Goal: Complete application form: Complete application form

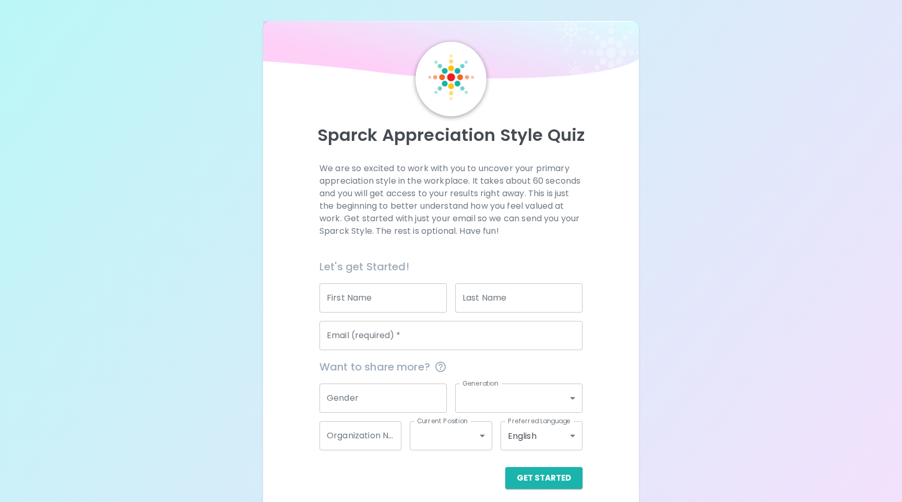
scroll to position [8, 0]
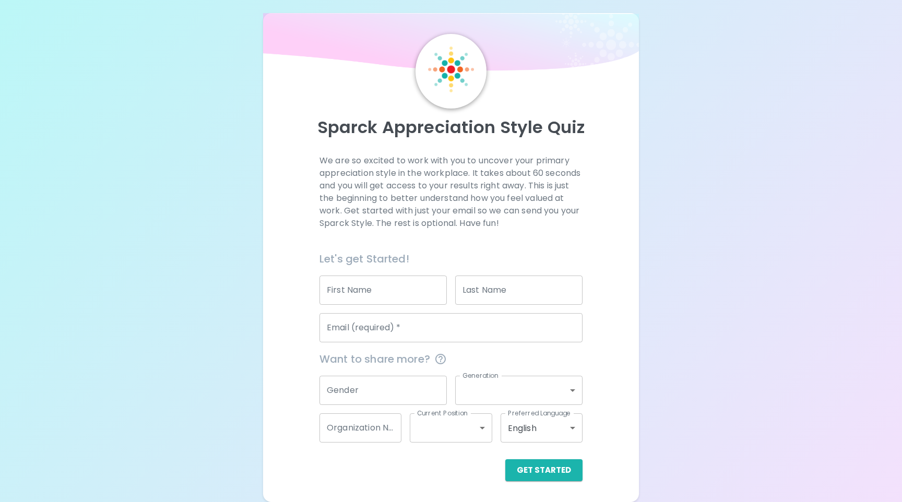
click at [388, 284] on input "First Name" at bounding box center [382, 290] width 127 height 29
type input "Vishal"
type input "Perumala"
type input "[EMAIL_ADDRESS][DOMAIN_NAME]"
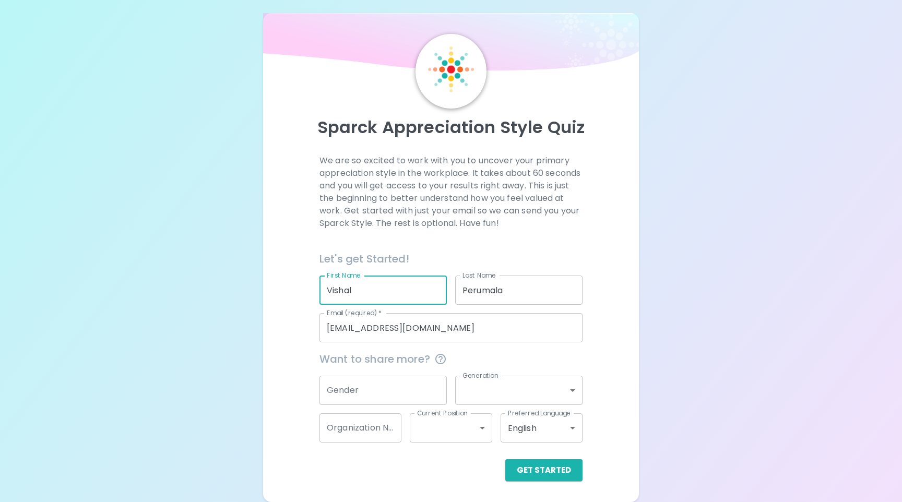
click at [397, 386] on input "Gender" at bounding box center [382, 390] width 127 height 29
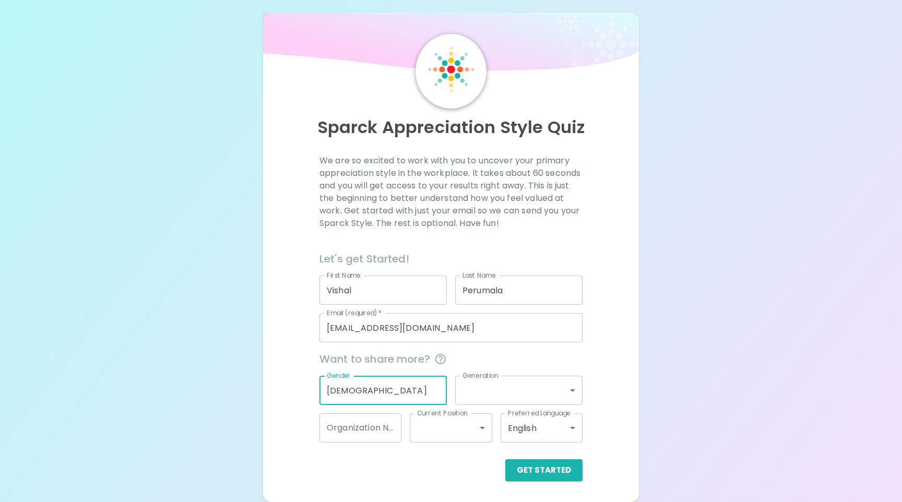
type input "[DEMOGRAPHIC_DATA]"
click at [488, 392] on body "Sparck Appreciation Style Quiz We are so excited to work with you to uncover yo…" at bounding box center [451, 247] width 902 height 510
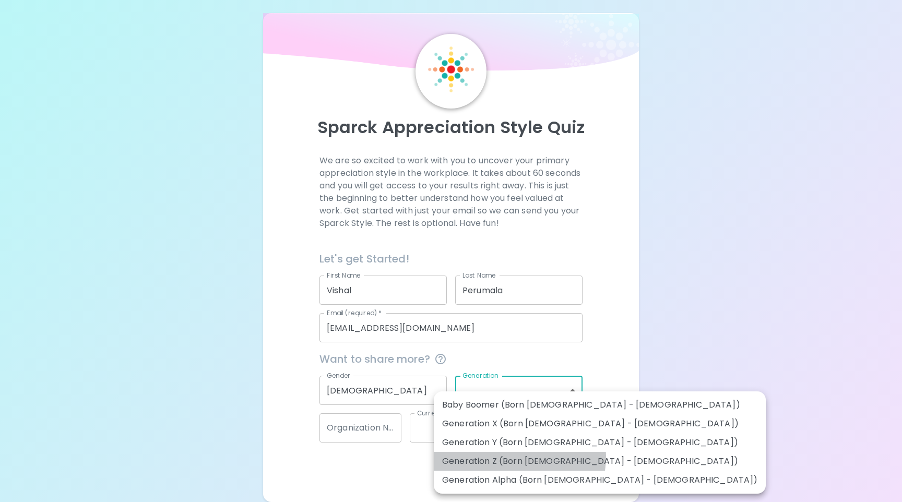
click at [519, 457] on li "Generation Z (Born [DEMOGRAPHIC_DATA] - [DEMOGRAPHIC_DATA])" at bounding box center [600, 461] width 332 height 19
type input "generation_z"
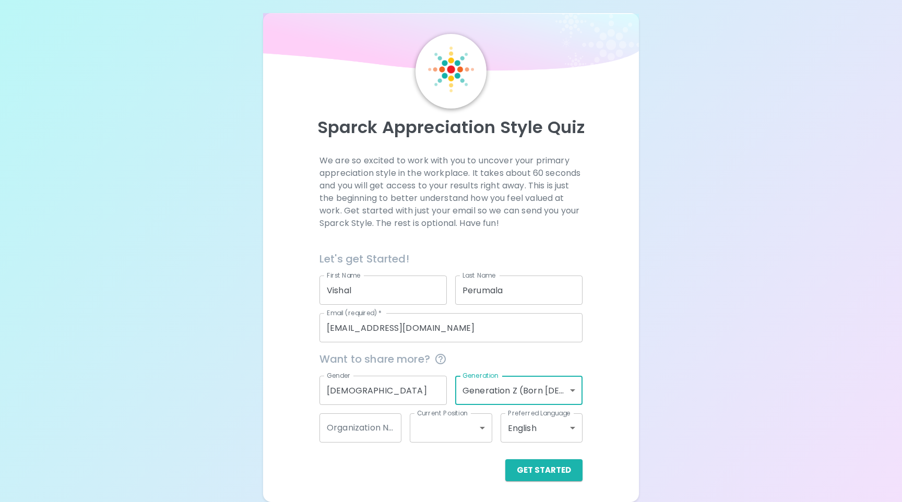
click at [470, 461] on div "Get Started" at bounding box center [450, 470] width 263 height 22
click at [383, 425] on input "Organization Name" at bounding box center [360, 427] width 82 height 29
type input "Engineered Tax Services"
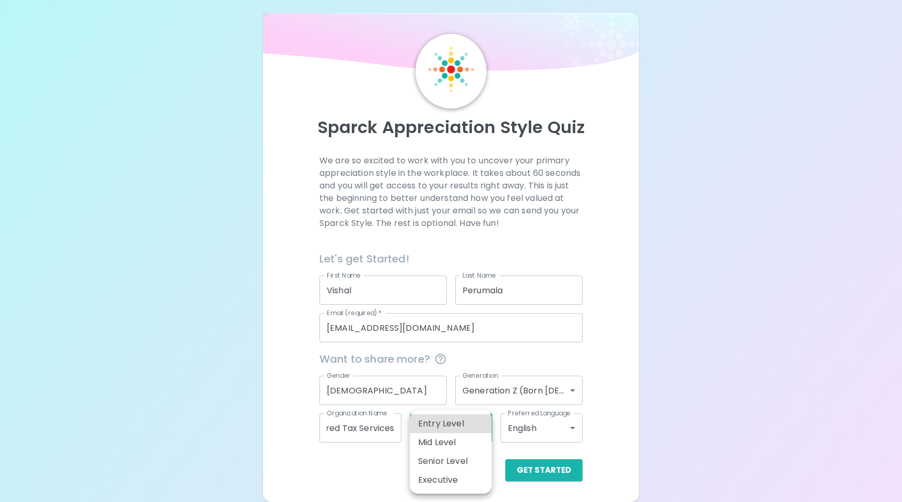
click at [443, 435] on body "Sparck Appreciation Style Quiz We are so excited to work with you to uncover yo…" at bounding box center [451, 247] width 902 height 510
click at [456, 424] on li "Entry Level" at bounding box center [451, 423] width 82 height 19
type input "entry_level"
click at [483, 469] on div "Get Started" at bounding box center [450, 470] width 263 height 22
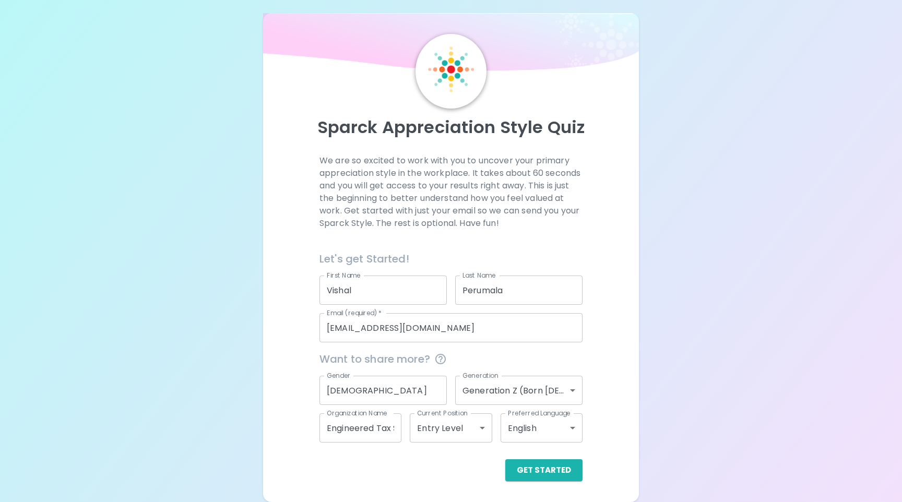
click at [483, 433] on body "Sparck Appreciation Style Quiz We are so excited to work with you to uncover yo…" at bounding box center [451, 247] width 902 height 510
click at [611, 417] on div at bounding box center [451, 251] width 902 height 502
click at [541, 468] on button "Get Started" at bounding box center [543, 470] width 77 height 22
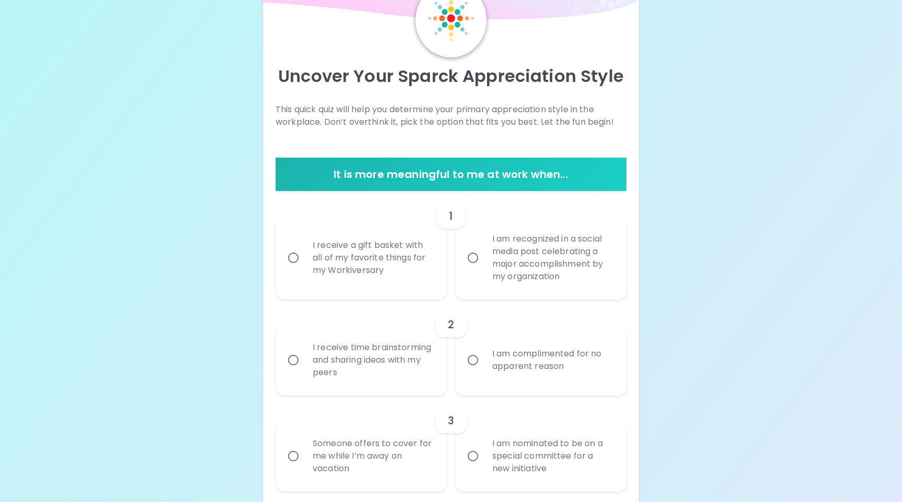
scroll to position [193, 0]
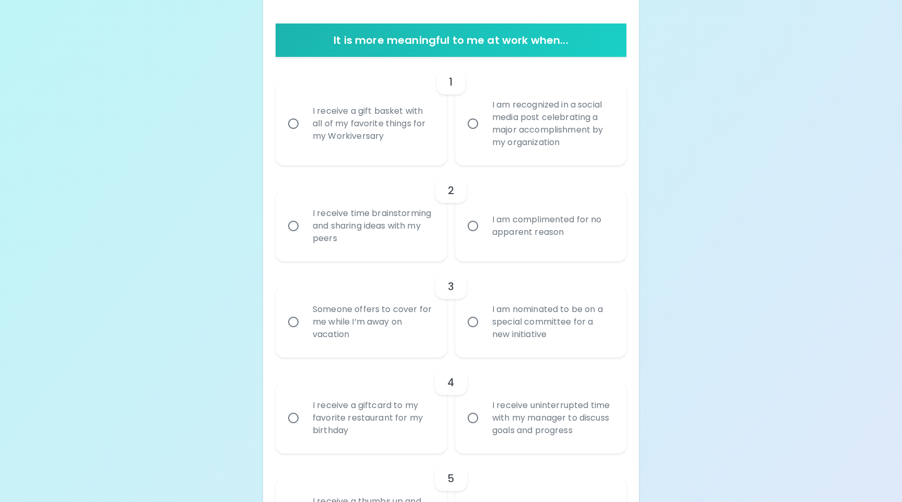
click at [359, 113] on div "I receive a gift basket with all of my favorite things for my Workiversary" at bounding box center [372, 123] width 137 height 63
click at [304, 113] on input "I receive a gift basket with all of my favorite things for my Workiversary" at bounding box center [293, 124] width 22 height 22
radio input "true"
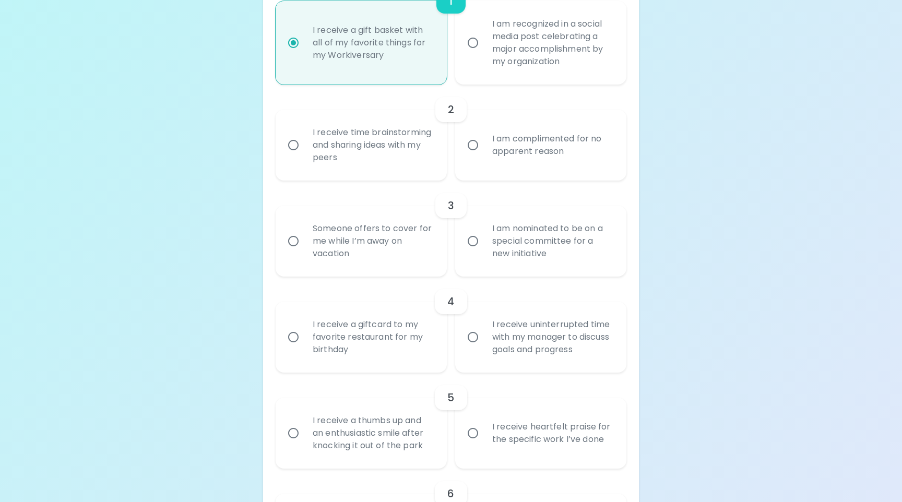
scroll to position [277, 0]
click at [501, 60] on div "I am recognized in a social media post celebrating a major accomplishment by my…" at bounding box center [552, 40] width 137 height 75
click at [484, 51] on input "I am recognized in a social media post celebrating a major accomplishment by my…" at bounding box center [473, 40] width 22 height 22
radio input "true"
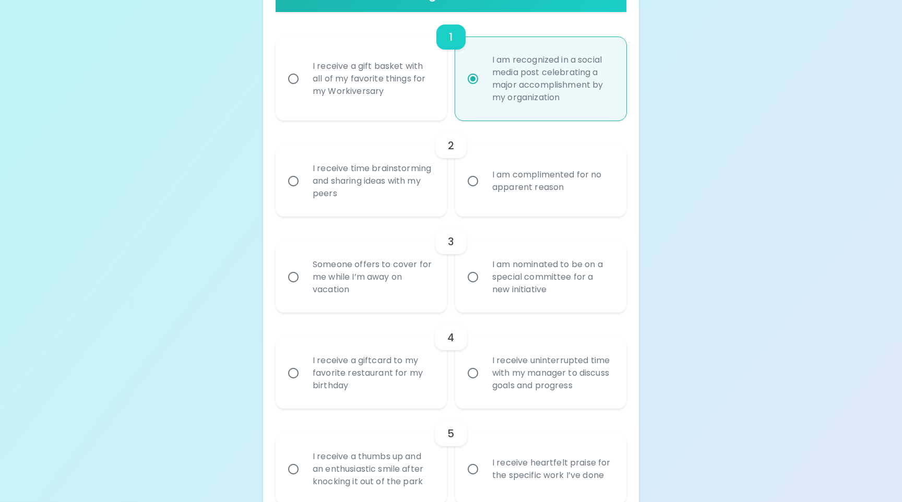
scroll to position [243, 0]
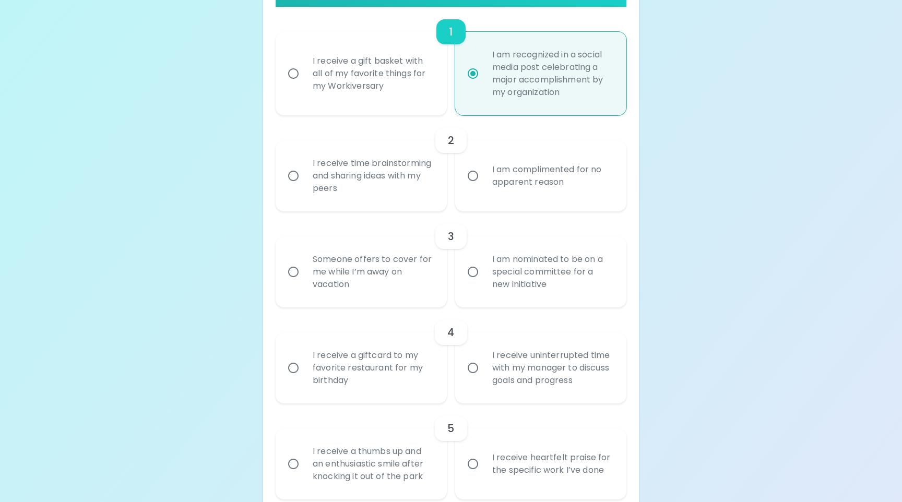
click at [363, 168] on div "I receive time brainstorming and sharing ideas with my peers" at bounding box center [372, 176] width 137 height 63
click at [304, 168] on input "I receive time brainstorming and sharing ideas with my peers" at bounding box center [293, 176] width 22 height 22
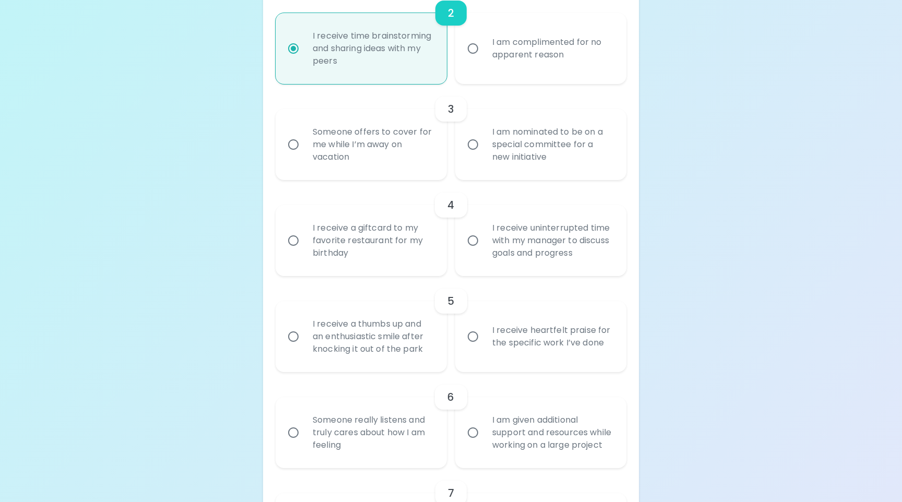
scroll to position [371, 0]
radio input "true"
click at [397, 146] on div "Someone offers to cover for me while I’m away on vacation" at bounding box center [372, 144] width 137 height 63
click at [304, 146] on input "Someone offers to cover for me while I’m away on vacation" at bounding box center [293, 144] width 22 height 22
radio input "false"
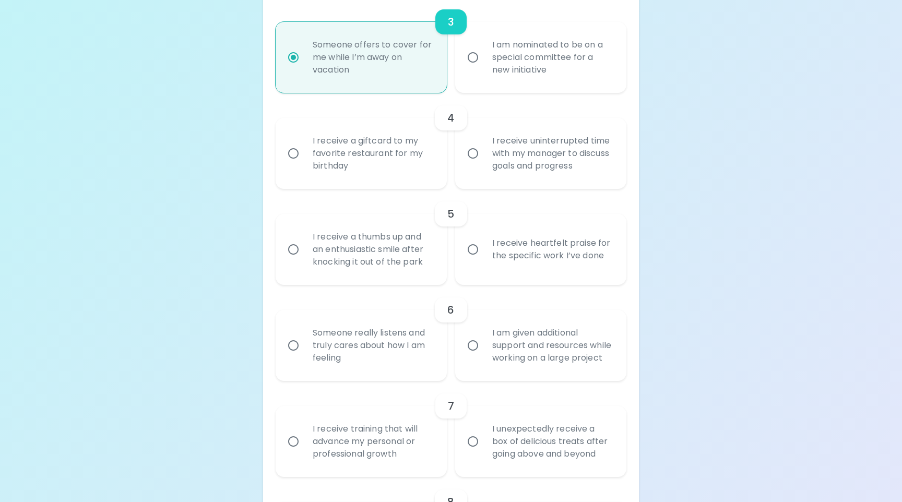
scroll to position [464, 0]
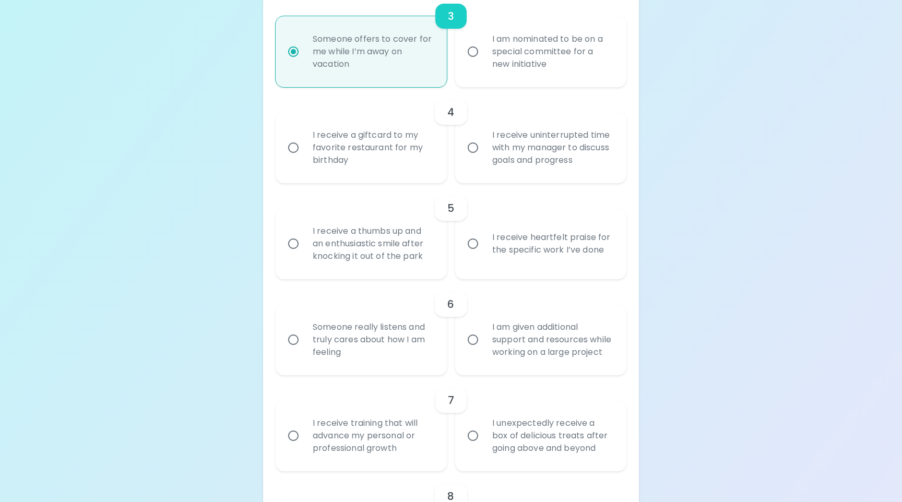
radio input "true"
click at [386, 149] on div "I receive a giftcard to my favorite restaurant for my birthday" at bounding box center [372, 147] width 137 height 63
click at [304, 149] on input "I receive a giftcard to my favorite restaurant for my birthday" at bounding box center [293, 148] width 22 height 22
radio input "false"
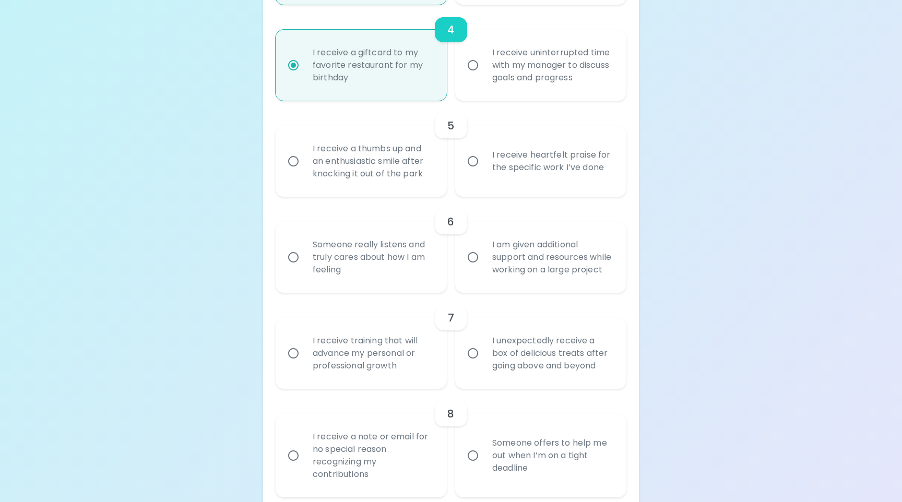
scroll to position [579, 0]
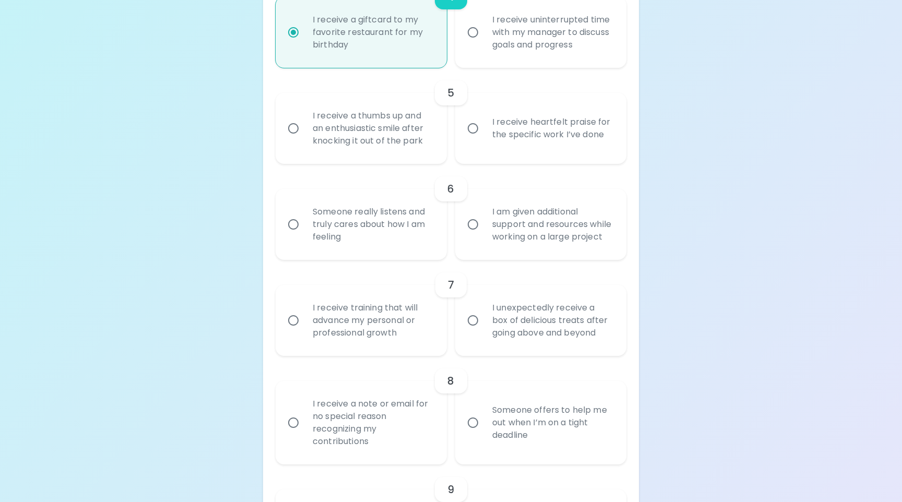
radio input "true"
click at [406, 139] on div "I receive a thumbs up and an enthusiastic smile after knocking it out of the pa…" at bounding box center [372, 128] width 137 height 63
click at [304, 139] on input "I receive a thumbs up and an enthusiastic smile after knocking it out of the pa…" at bounding box center [293, 128] width 22 height 22
radio input "false"
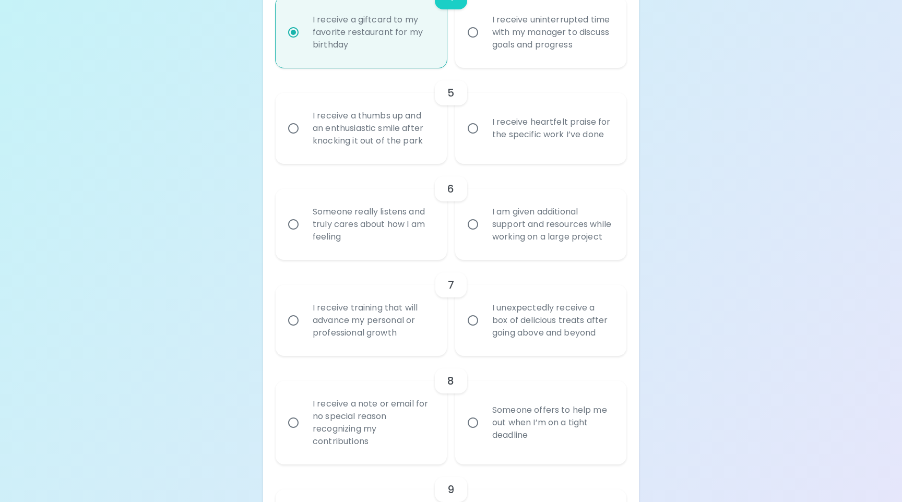
radio input "false"
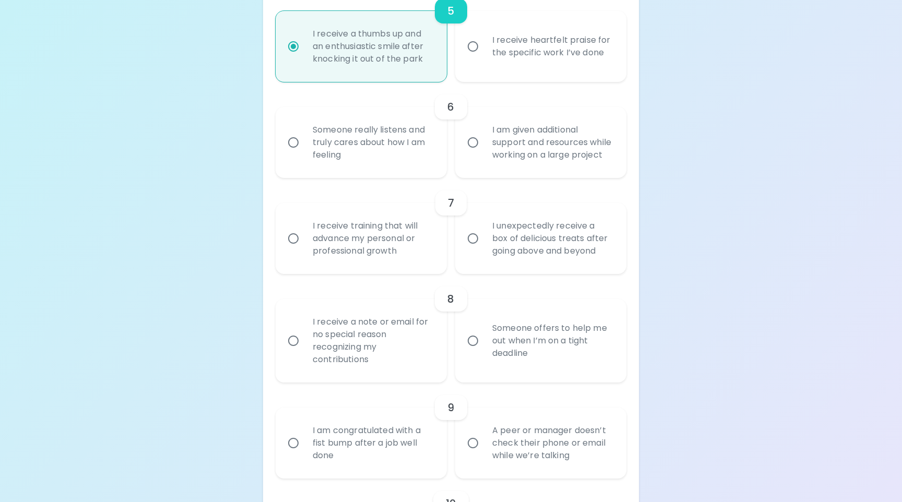
scroll to position [662, 0]
radio input "true"
click at [507, 151] on div "I am given additional support and resources while working on a large project" at bounding box center [552, 141] width 137 height 63
click at [484, 151] on input "I am given additional support and resources while working on a large project" at bounding box center [473, 141] width 22 height 22
radio input "false"
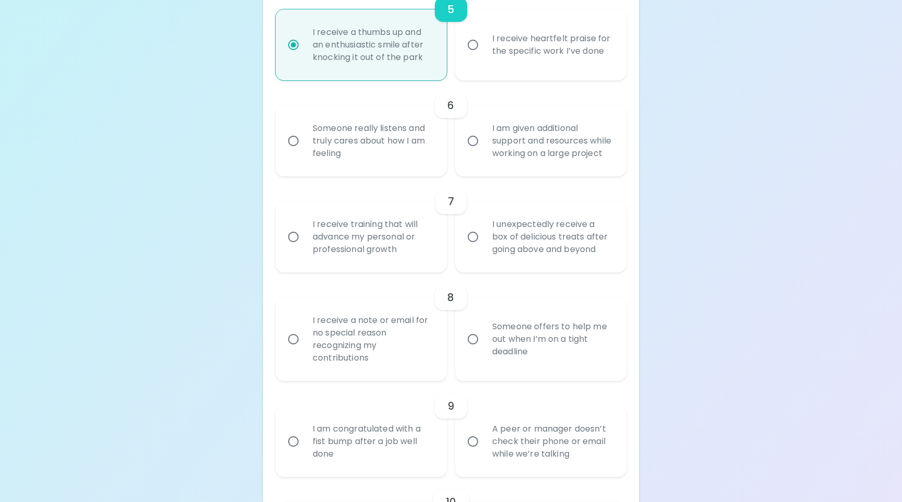
radio input "false"
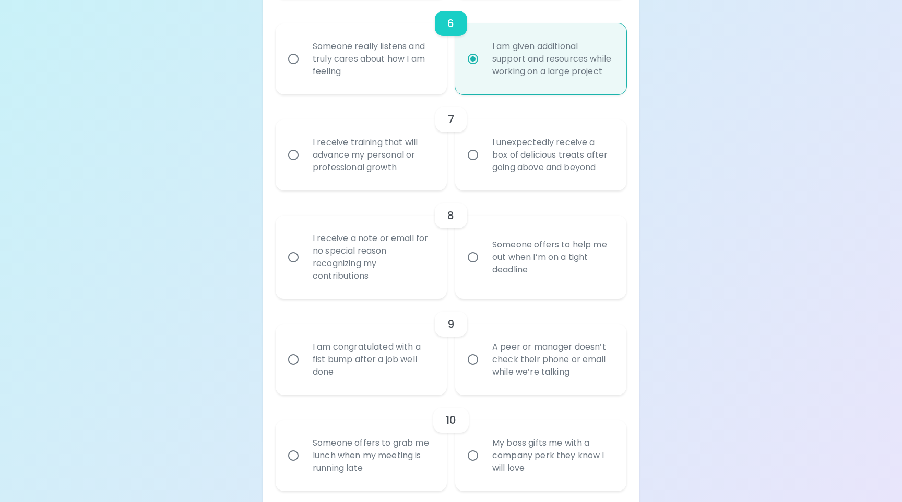
scroll to position [746, 0]
radio input "true"
click at [399, 174] on div "I receive training that will advance my personal or professional growth" at bounding box center [372, 153] width 137 height 63
click at [304, 164] on input "I receive training that will advance my personal or professional growth" at bounding box center [293, 154] width 22 height 22
radio input "false"
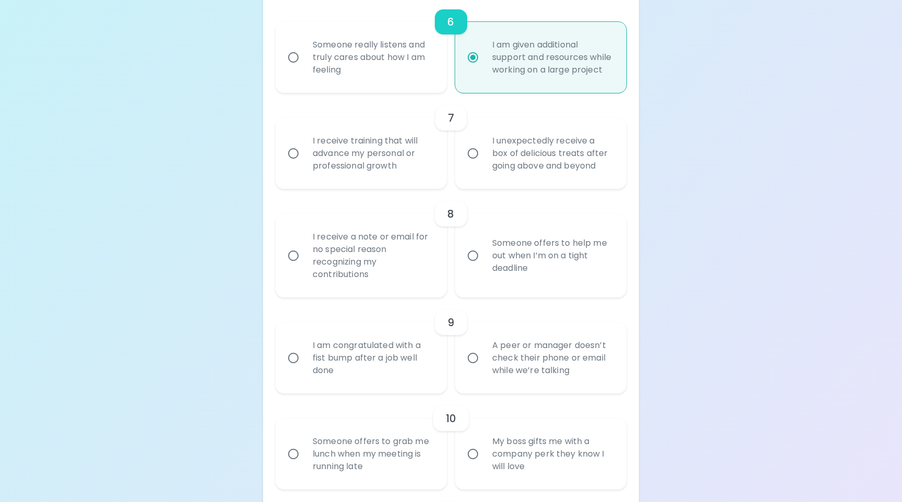
radio input "false"
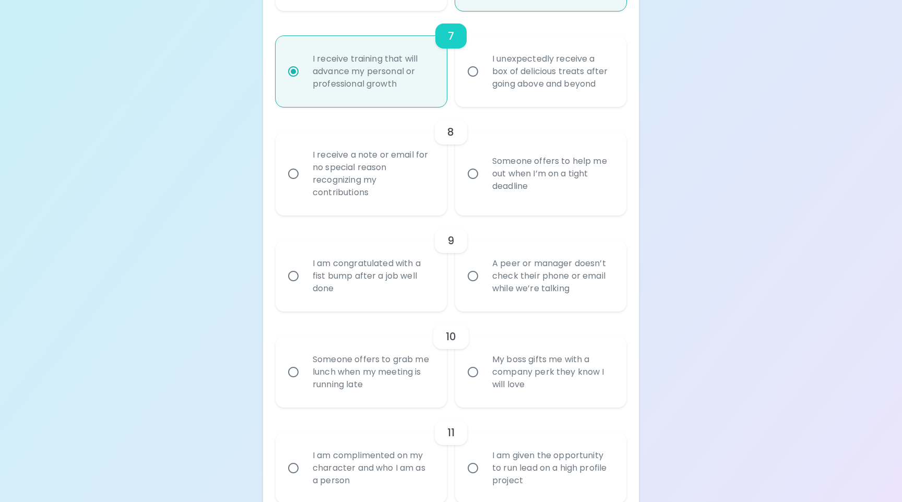
scroll to position [829, 0]
radio input "true"
click at [547, 198] on div "Someone offers to help me out when I’m on a tight deadline" at bounding box center [552, 172] width 137 height 63
click at [484, 183] on input "Someone offers to help me out when I’m on a tight deadline" at bounding box center [473, 172] width 22 height 22
radio input "false"
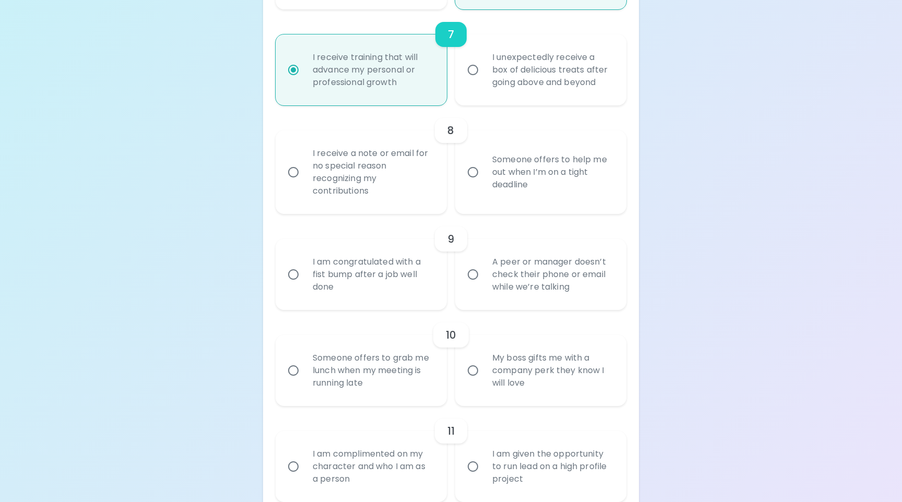
radio input "false"
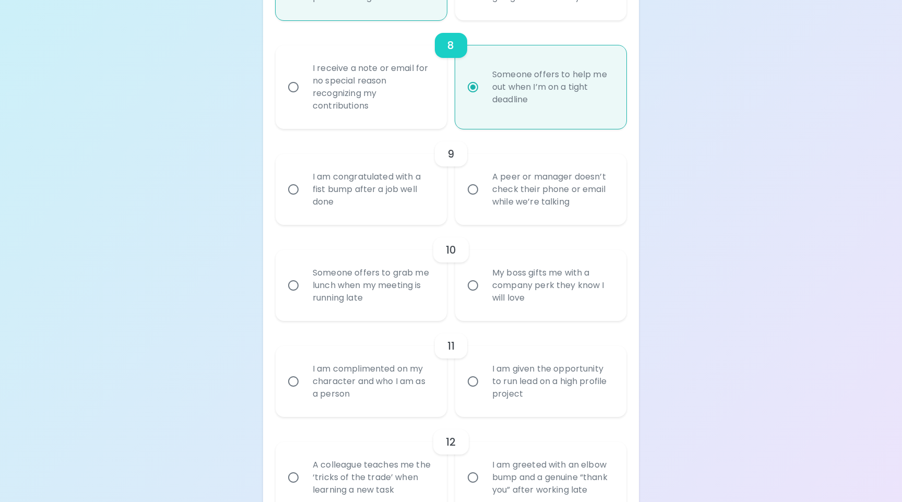
scroll to position [957, 0]
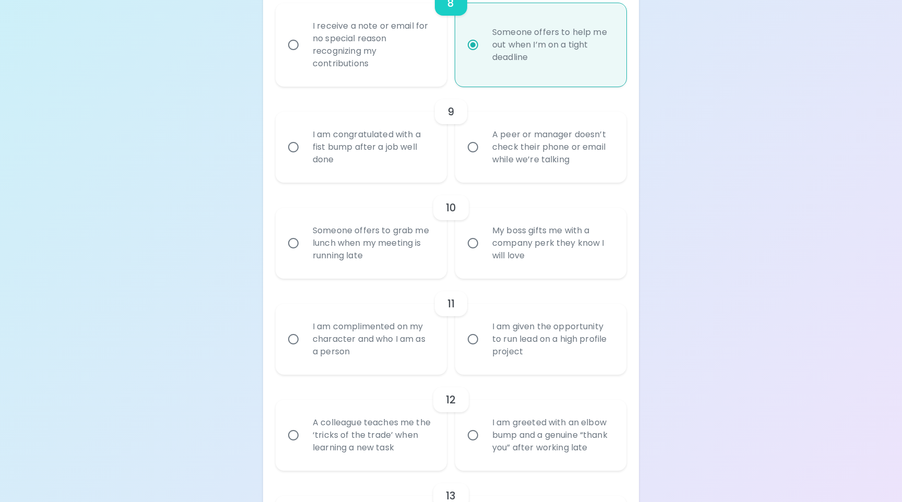
radio input "true"
click at [385, 161] on div "I am congratulated with a fist bump after a job well done" at bounding box center [372, 147] width 137 height 63
click at [304, 158] on input "I am congratulated with a fist bump after a job well done" at bounding box center [293, 147] width 22 height 22
radio input "false"
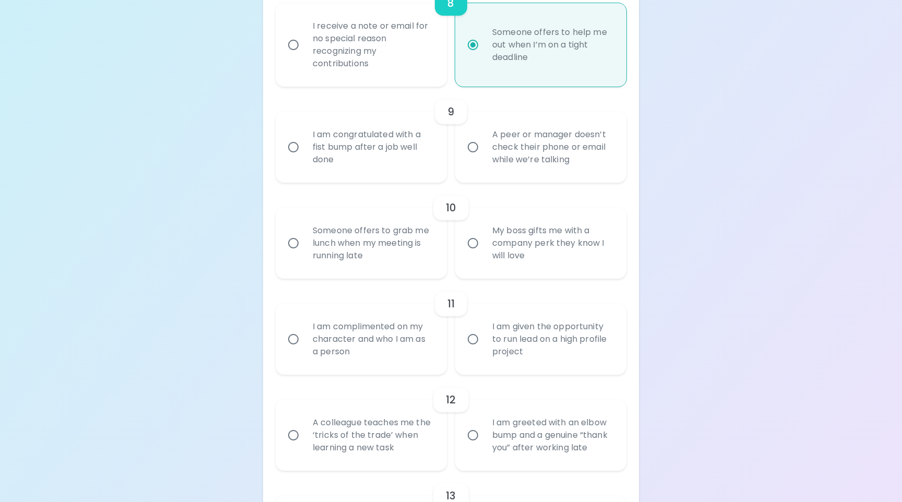
radio input "false"
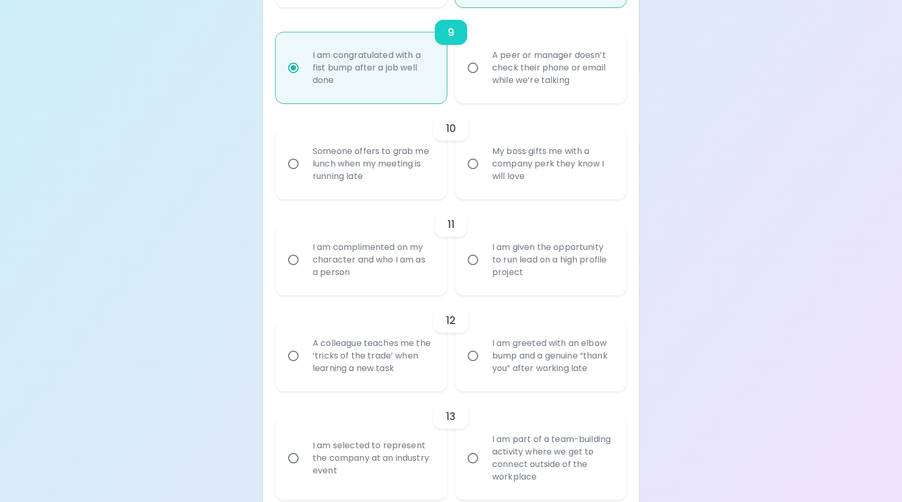
scroll to position [1040, 0]
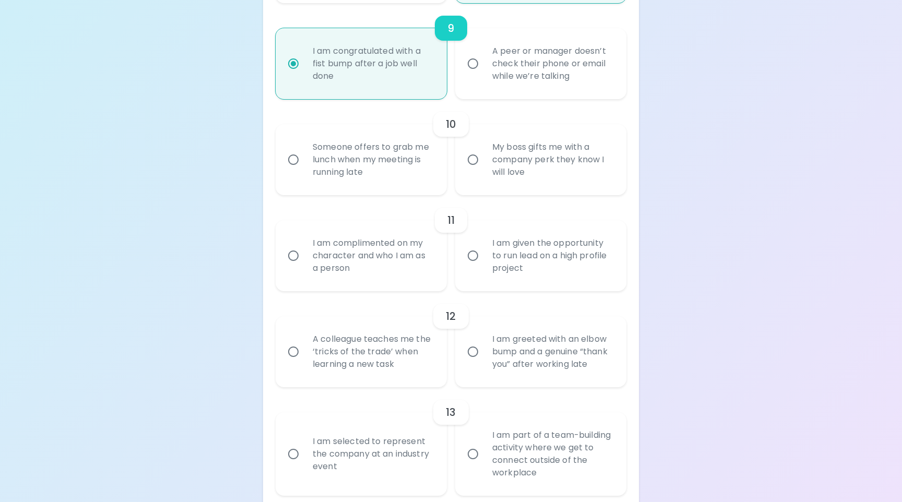
radio input "true"
click at [482, 186] on label "My boss gifts me with a company perk they know I will love" at bounding box center [534, 159] width 171 height 71
click at [482, 171] on input "My boss gifts me with a company perk they know I will love" at bounding box center [473, 160] width 22 height 22
radio input "false"
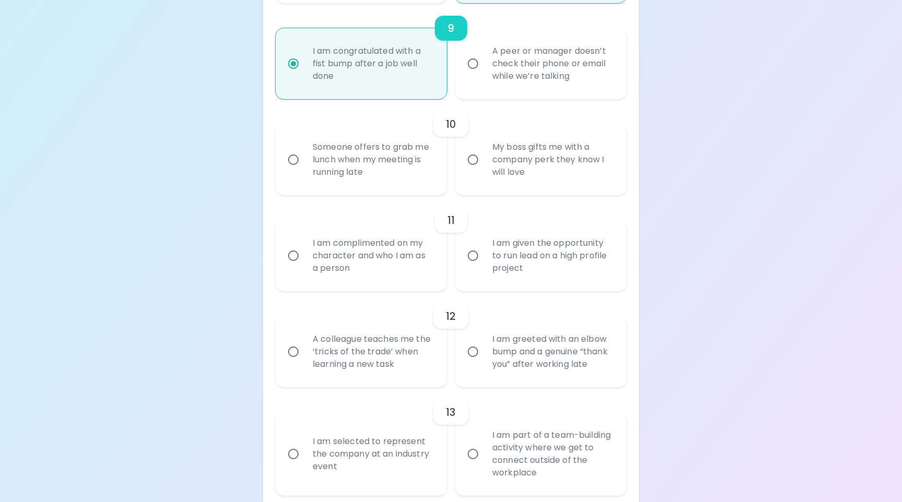
radio input "false"
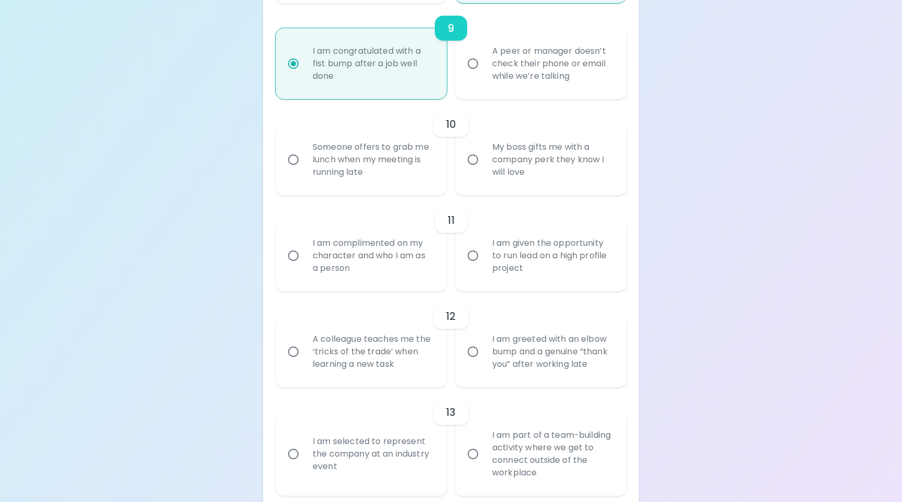
radio input "false"
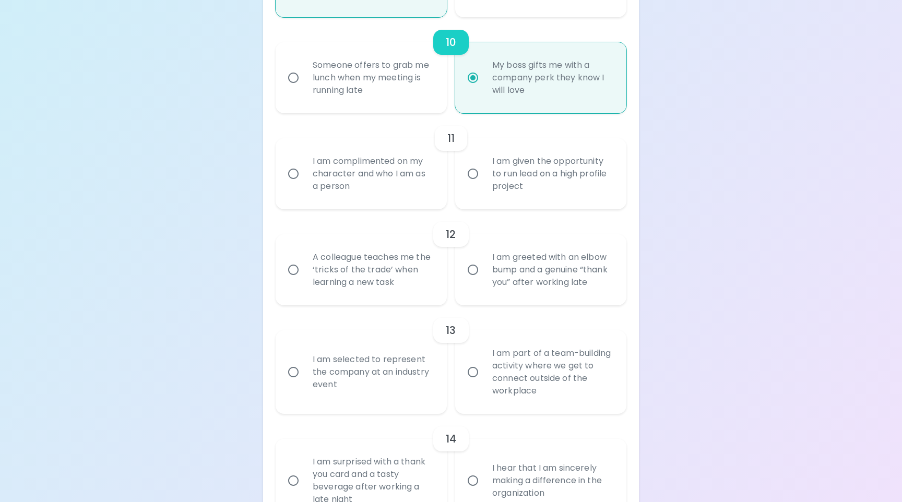
scroll to position [1124, 0]
radio input "true"
click at [422, 194] on div "I am complimented on my character and who I am as a person" at bounding box center [372, 172] width 137 height 63
click at [304, 183] on input "I am complimented on my character and who I am as a person" at bounding box center [293, 172] width 22 height 22
radio input "false"
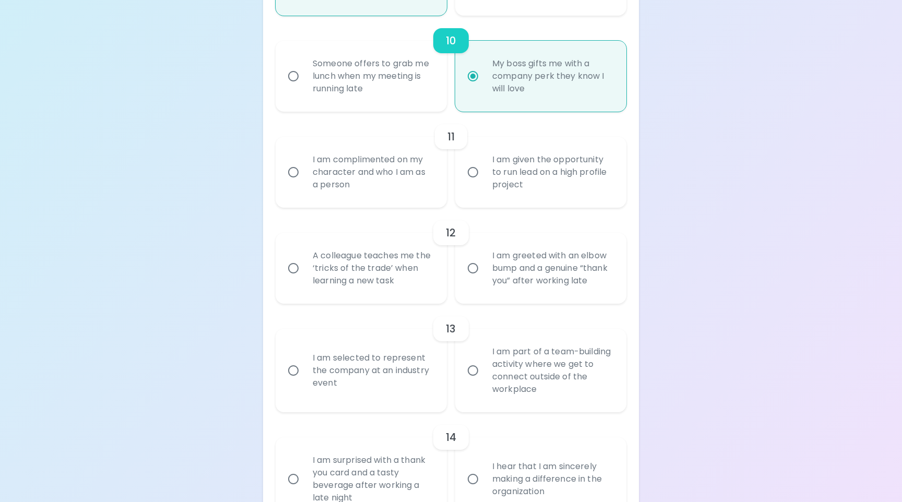
radio input "false"
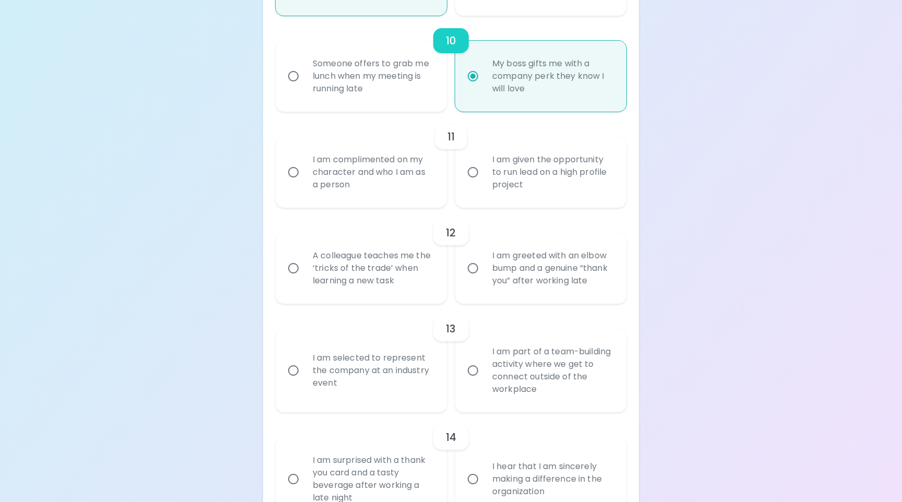
radio input "false"
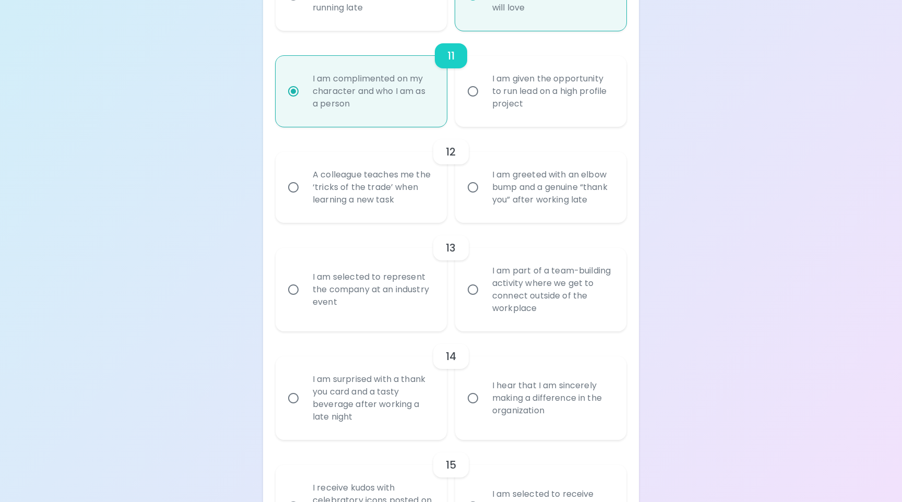
scroll to position [1207, 0]
radio input "true"
click at [412, 211] on div "A colleague teaches me the ‘tricks of the trade’ when learning a new task" at bounding box center [372, 184] width 137 height 63
click at [304, 196] on input "A colleague teaches me the ‘tricks of the trade’ when learning a new task" at bounding box center [293, 185] width 22 height 22
radio input "false"
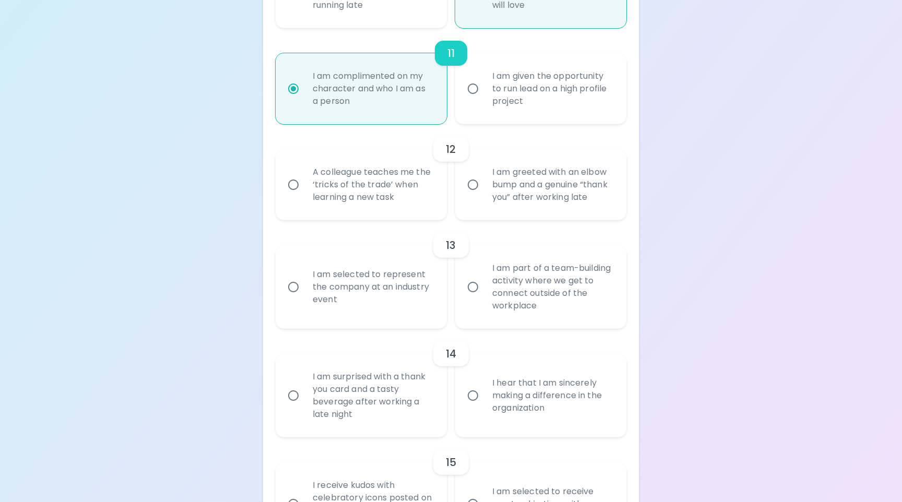
radio input "false"
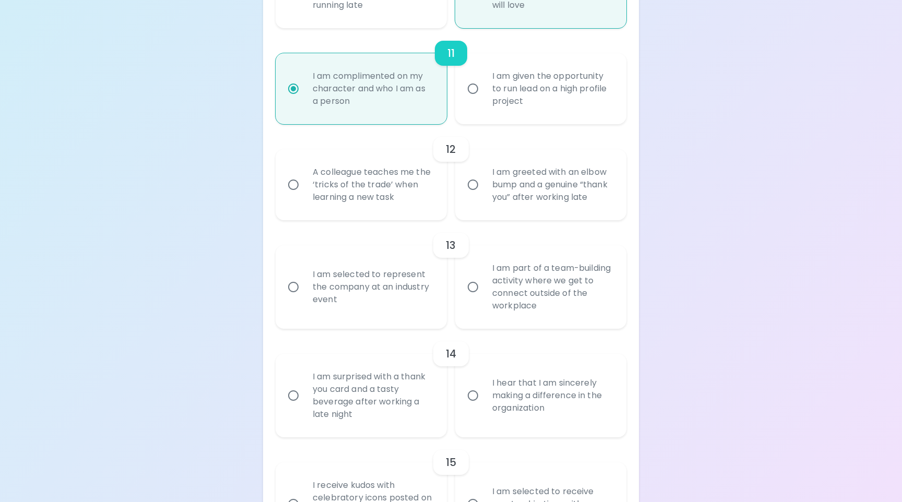
radio input "false"
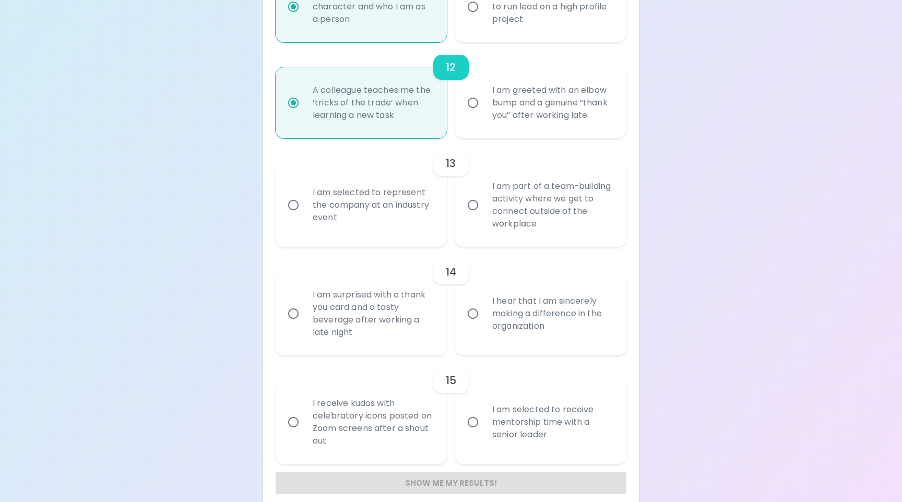
scroll to position [1291, 0]
radio input "true"
click at [577, 234] on div "I am part of a team-building activity where we get to connect outside of the wo…" at bounding box center [552, 203] width 137 height 75
click at [484, 215] on input "I am part of a team-building activity where we get to connect outside of the wo…" at bounding box center [473, 204] width 22 height 22
radio input "false"
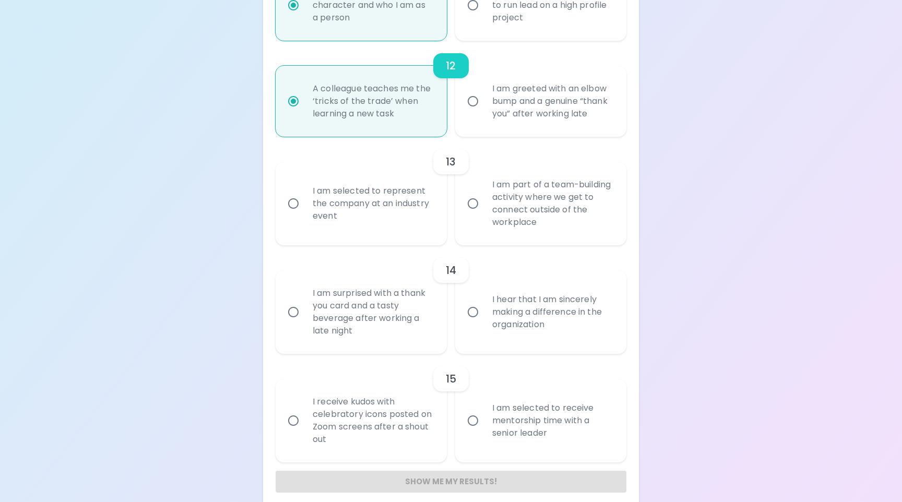
radio input "false"
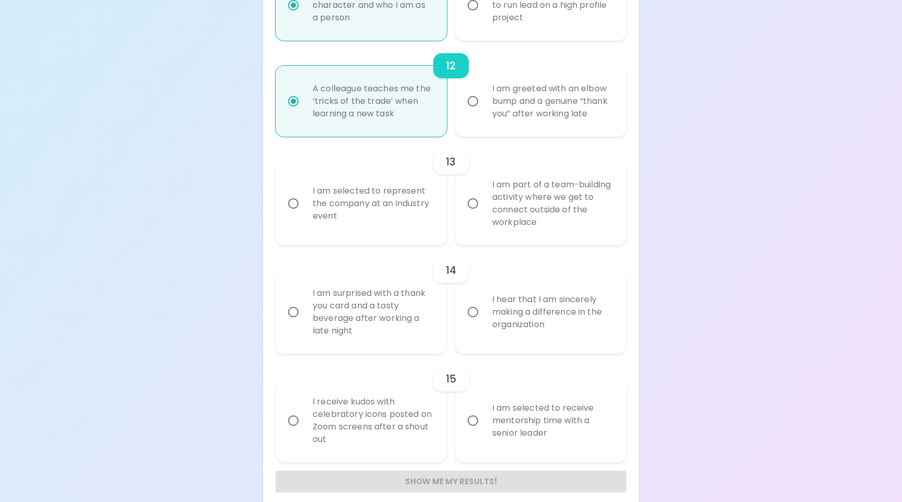
radio input "false"
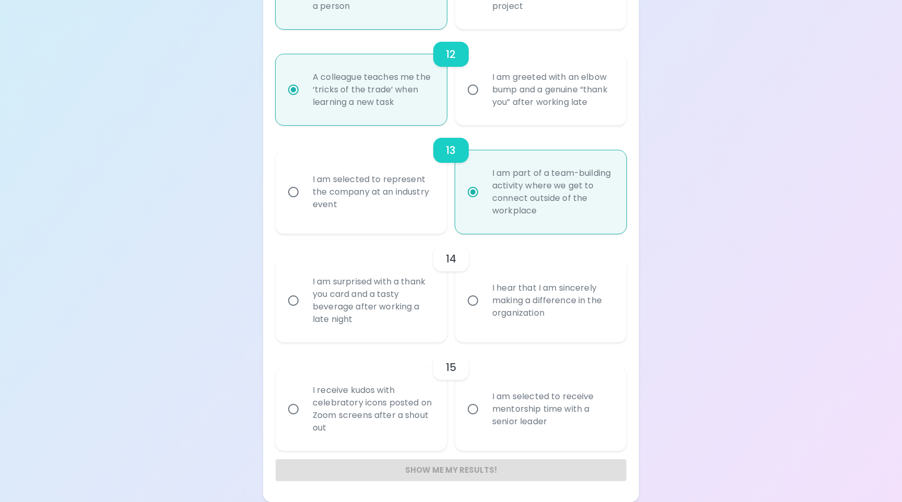
scroll to position [1315, 0]
radio input "true"
click at [564, 315] on div "I hear that I am sincerely making a difference in the organization" at bounding box center [552, 300] width 137 height 63
click at [484, 312] on input "I hear that I am sincerely making a difference in the organization" at bounding box center [473, 301] width 22 height 22
radio input "false"
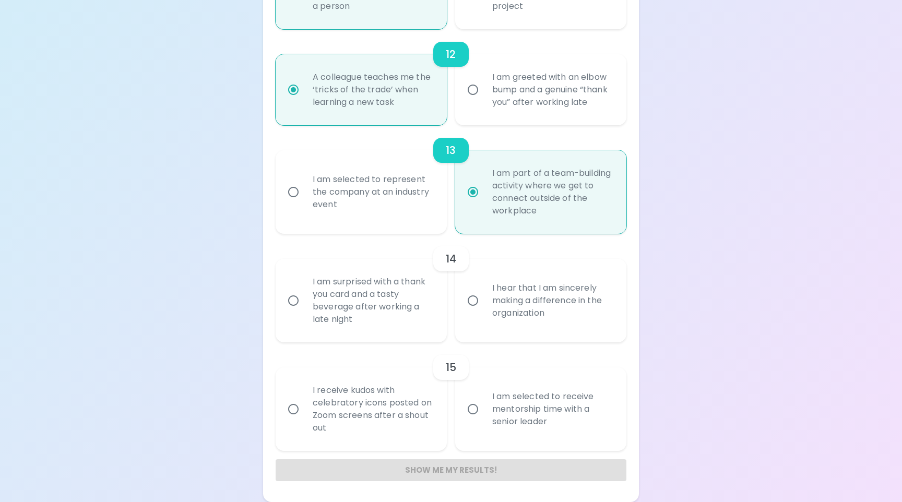
radio input "false"
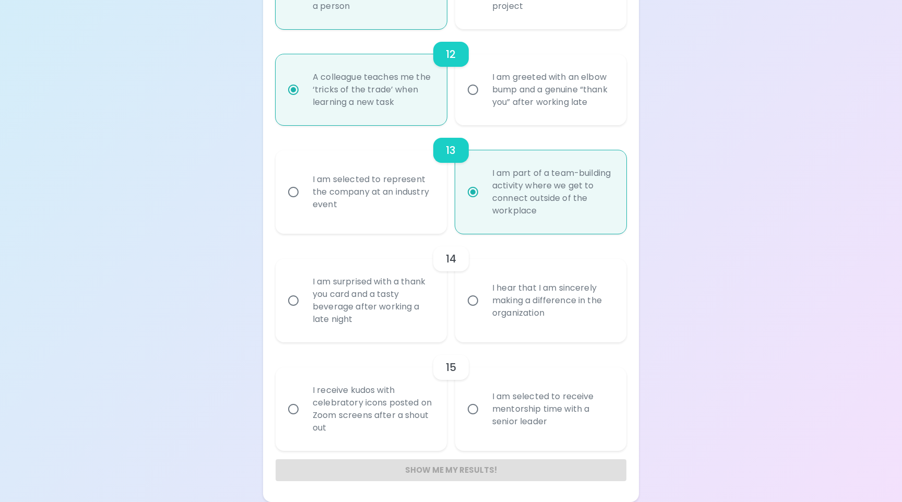
radio input "false"
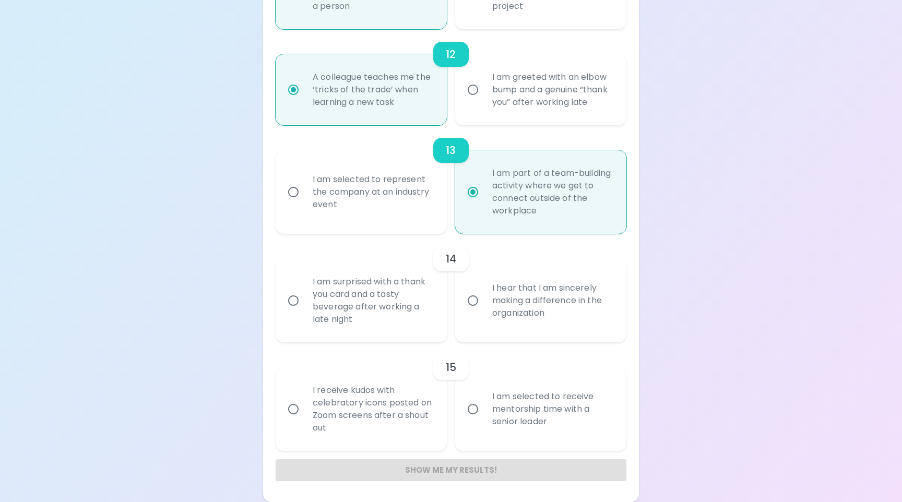
radio input "false"
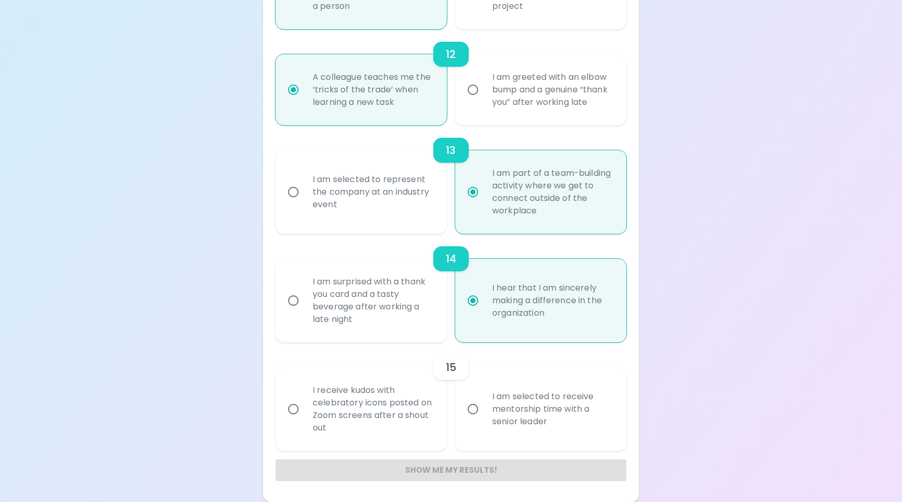
radio input "true"
click at [376, 409] on div "I receive kudos with celebratory icons posted on Zoom screens after a shout out" at bounding box center [372, 409] width 137 height 75
click at [304, 409] on input "I receive kudos with celebratory icons posted on Zoom screens after a shout out" at bounding box center [293, 409] width 22 height 22
radio input "false"
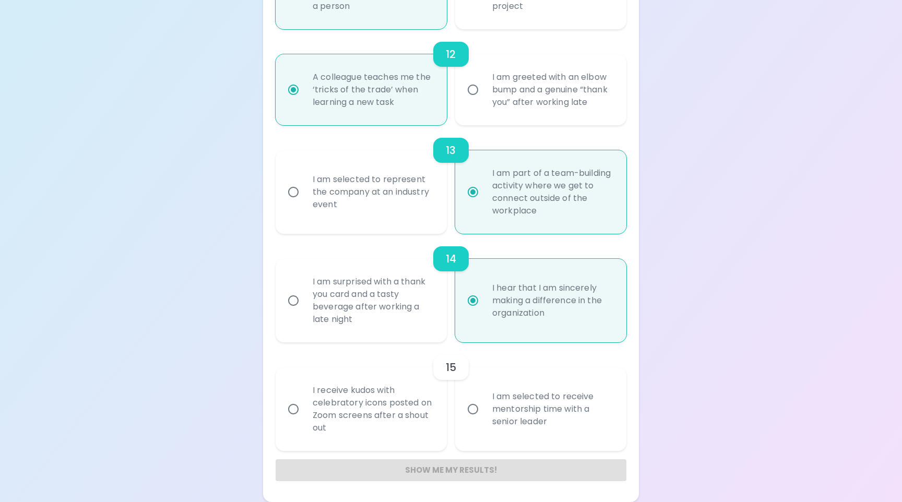
radio input "false"
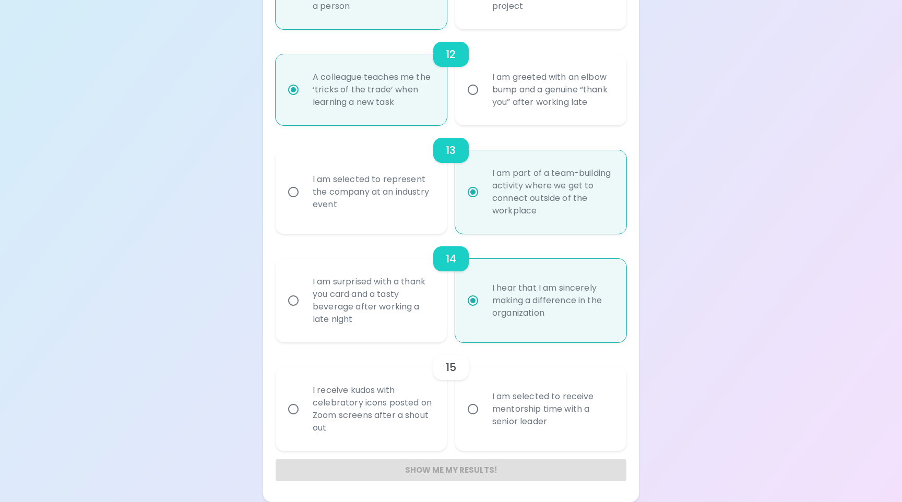
radio input "false"
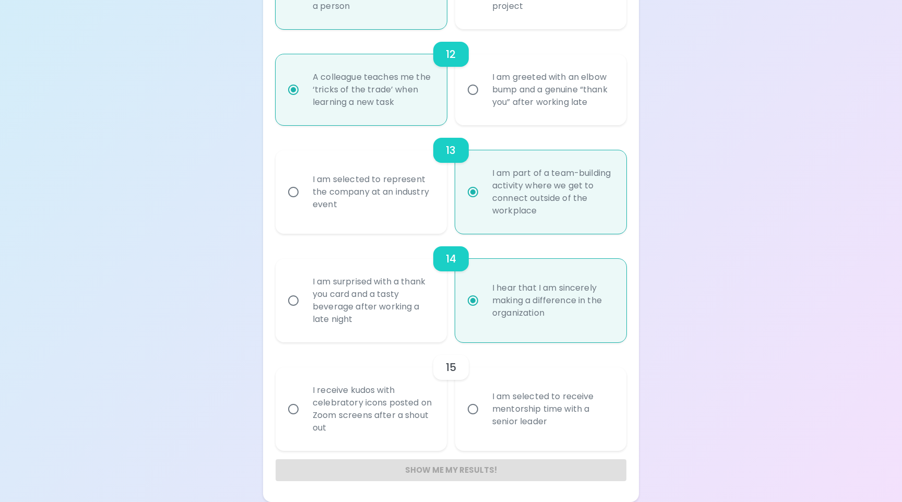
radio input "false"
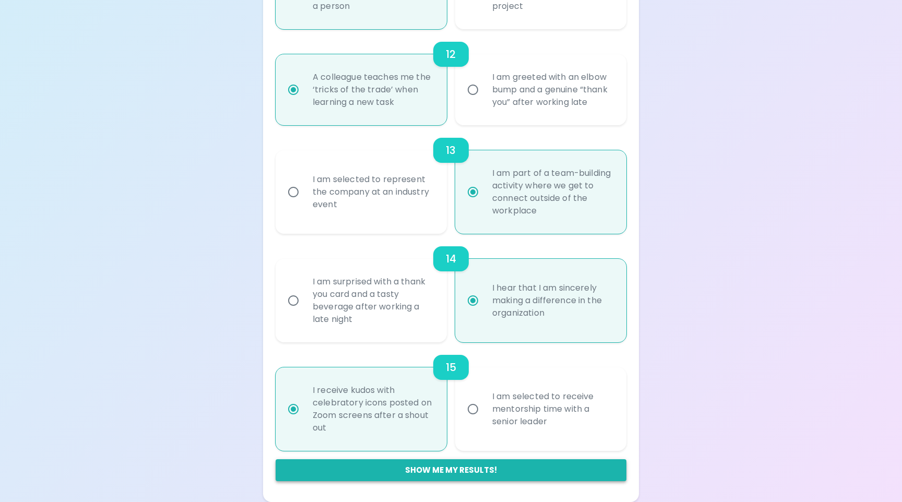
radio input "true"
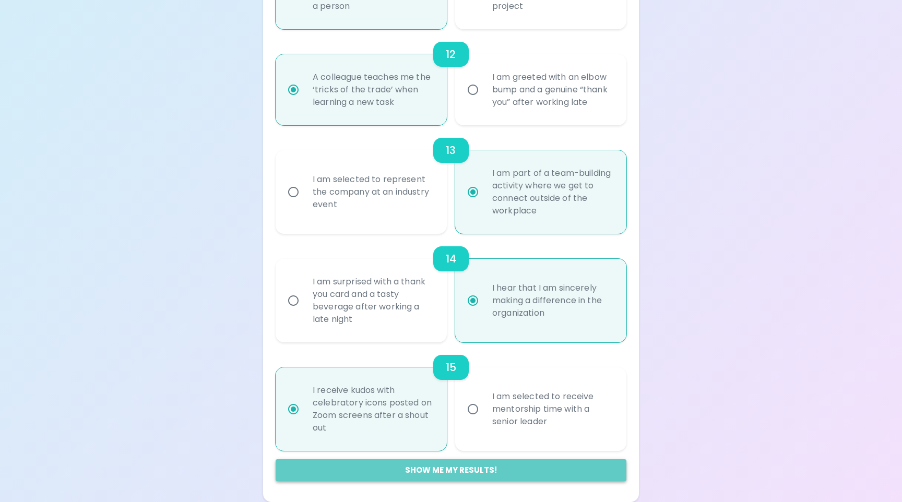
click at [429, 471] on button "Show me my results!" at bounding box center [451, 470] width 351 height 22
radio input "false"
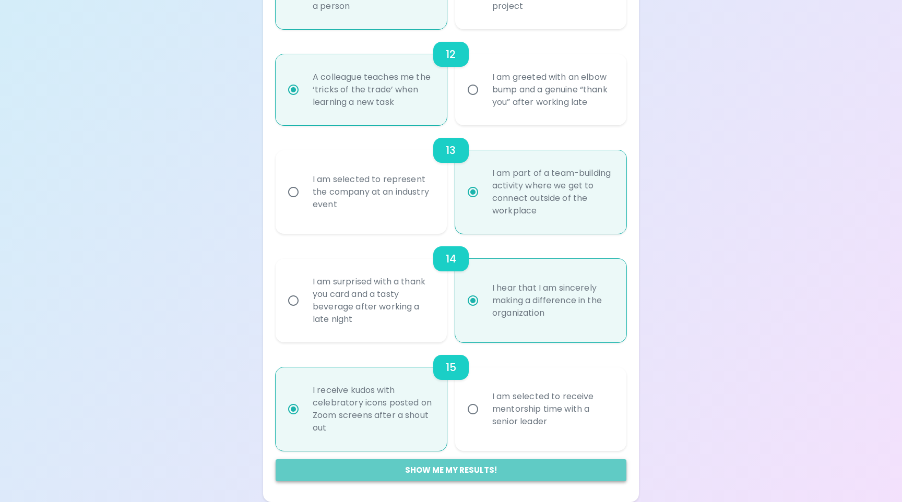
radio input "false"
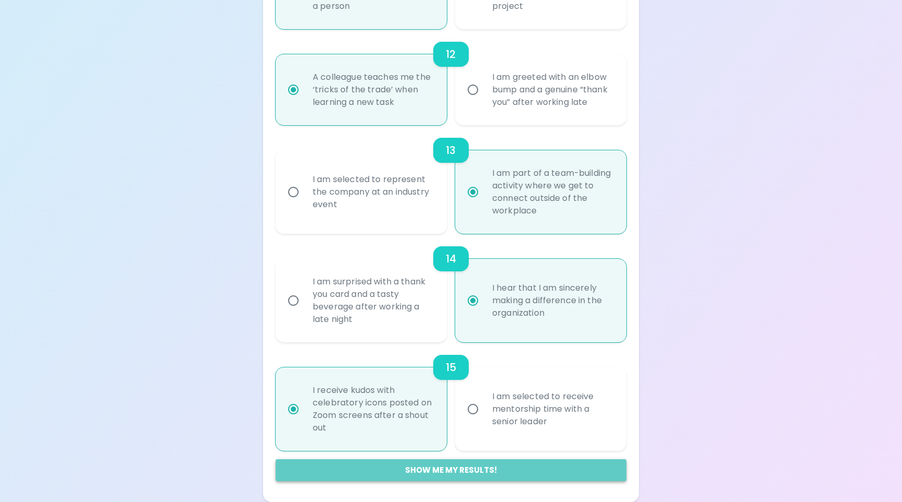
radio input "false"
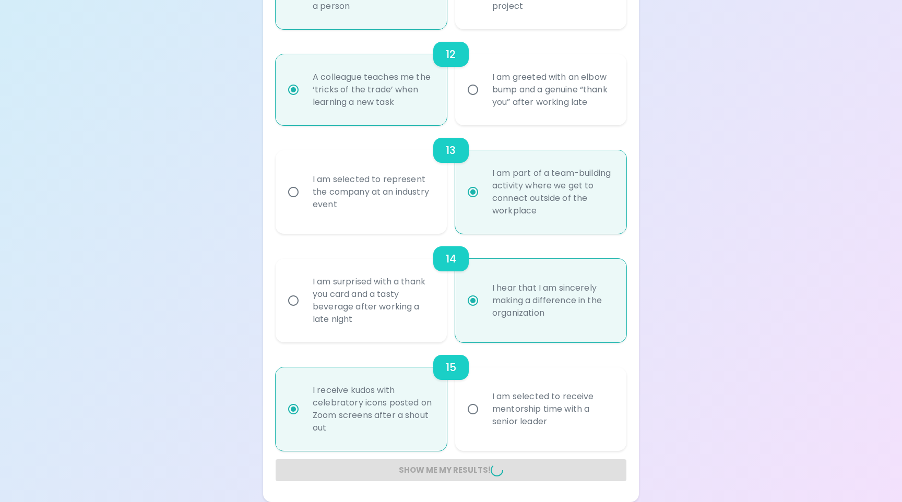
radio input "false"
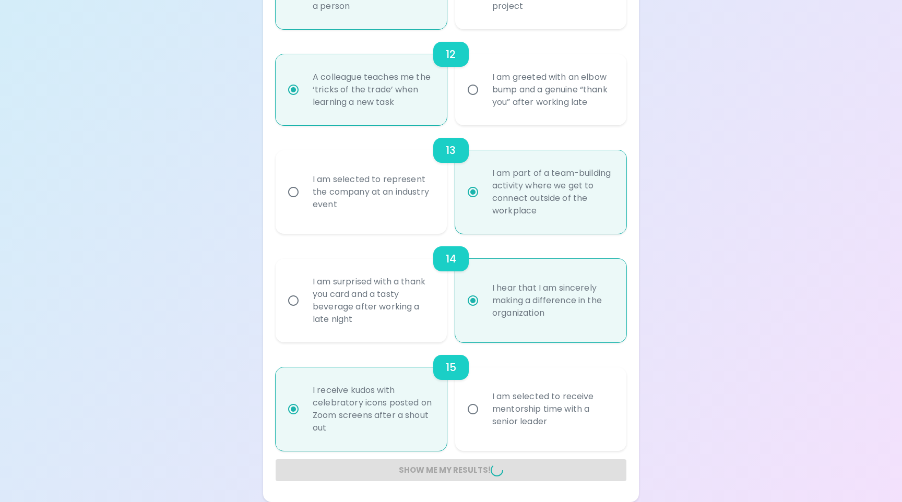
radio input "false"
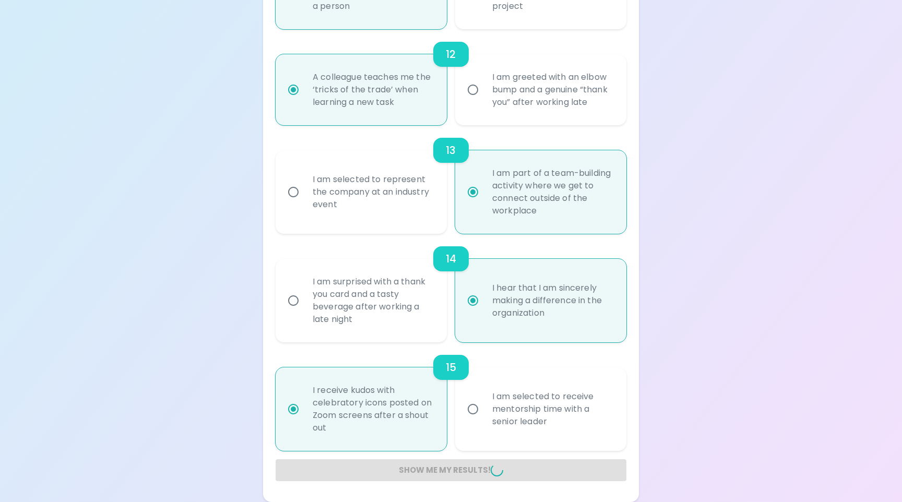
radio input "false"
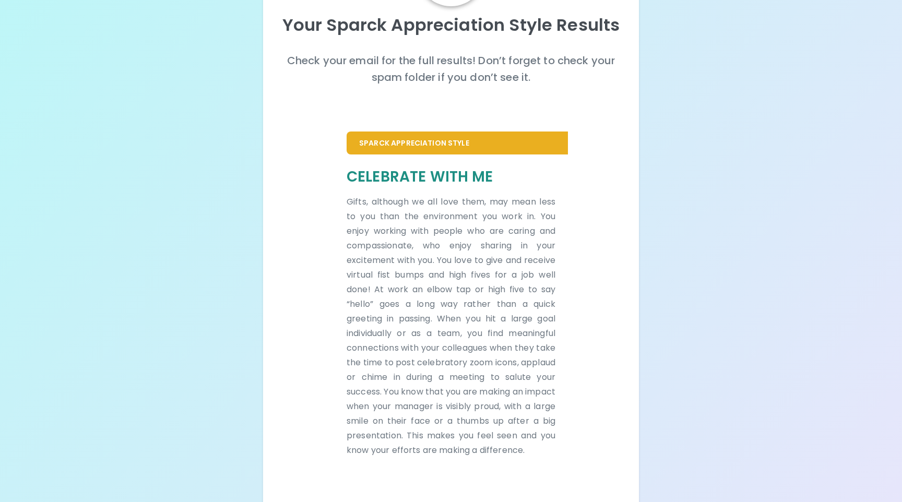
scroll to position [0, 0]
